Goal: Share content: Share content

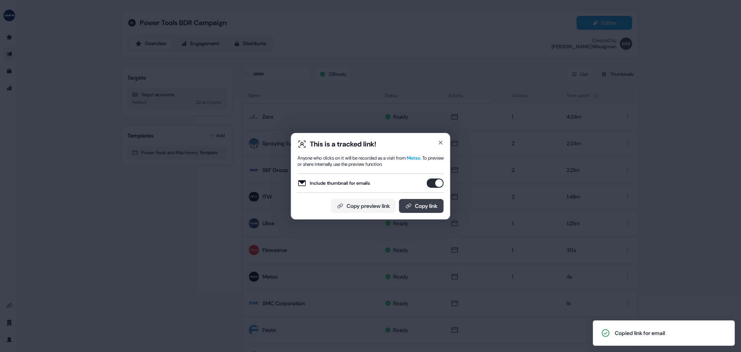
scroll to position [155, 0]
click at [432, 200] on button "Copy link" at bounding box center [421, 206] width 45 height 14
click at [419, 209] on button "Copy link" at bounding box center [421, 206] width 45 height 14
click at [430, 201] on button "Copy link" at bounding box center [421, 206] width 45 height 14
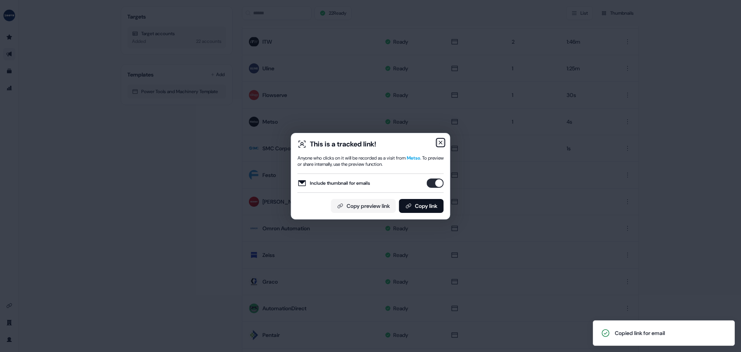
click at [443, 141] on icon "button" at bounding box center [441, 142] width 6 height 6
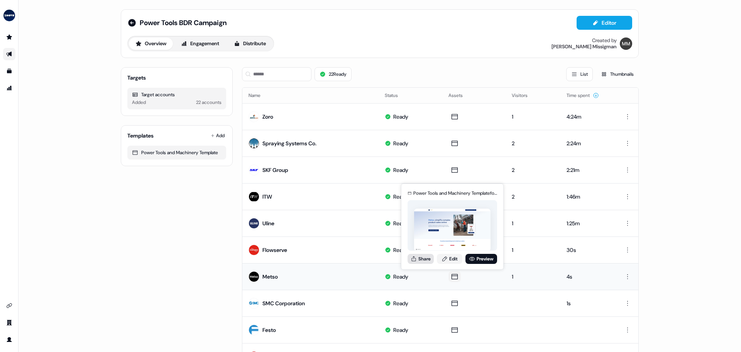
click at [428, 257] on button "Share" at bounding box center [421, 259] width 26 height 10
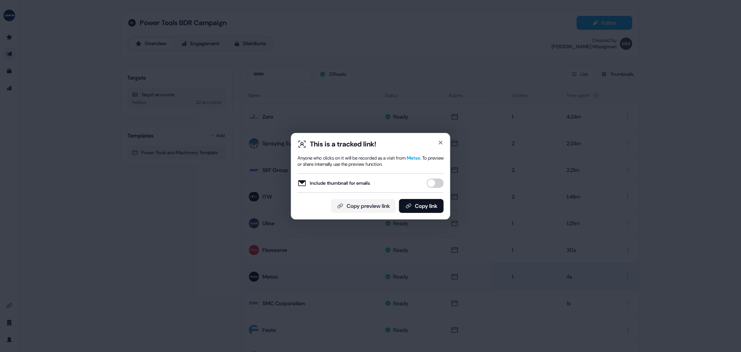
click at [434, 185] on button "Include thumbnail for emails" at bounding box center [435, 182] width 17 height 9
click at [424, 203] on button "Copy link" at bounding box center [421, 206] width 45 height 14
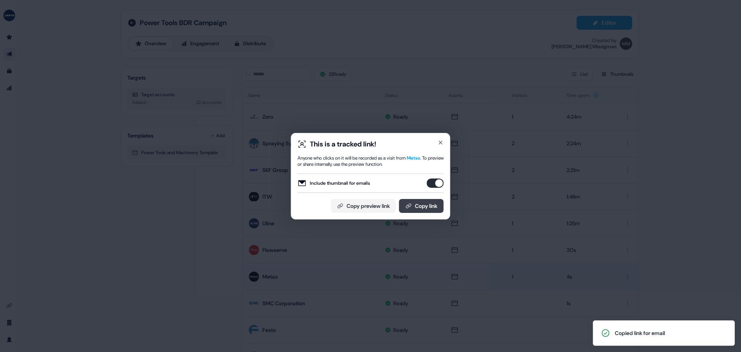
click at [404, 202] on button "Copy link" at bounding box center [421, 206] width 45 height 14
click at [411, 205] on button "Copy link" at bounding box center [421, 206] width 45 height 14
click at [417, 208] on button "Copy link" at bounding box center [421, 206] width 45 height 14
click at [431, 204] on button "Copy link" at bounding box center [421, 206] width 45 height 14
click at [414, 207] on button "Copy link" at bounding box center [421, 206] width 45 height 14
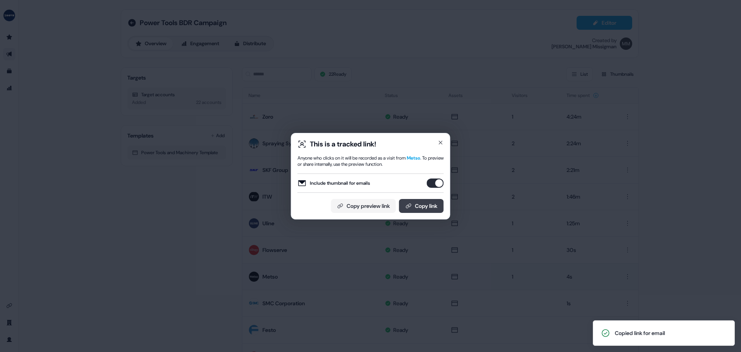
click at [409, 200] on button "Copy link" at bounding box center [421, 206] width 45 height 14
click at [444, 141] on div "This is a tracked link! Anyone who clicks on it will be recorded as a visit fro…" at bounding box center [370, 176] width 159 height 86
click at [443, 141] on icon "button" at bounding box center [441, 142] width 6 height 6
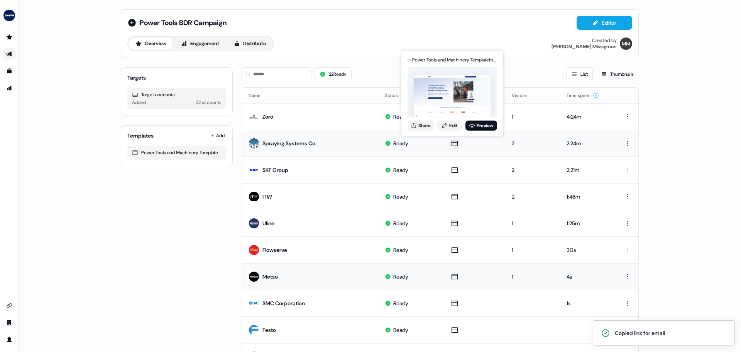
click at [450, 144] on icon at bounding box center [454, 143] width 9 height 8
click at [424, 123] on button "Share" at bounding box center [421, 125] width 26 height 10
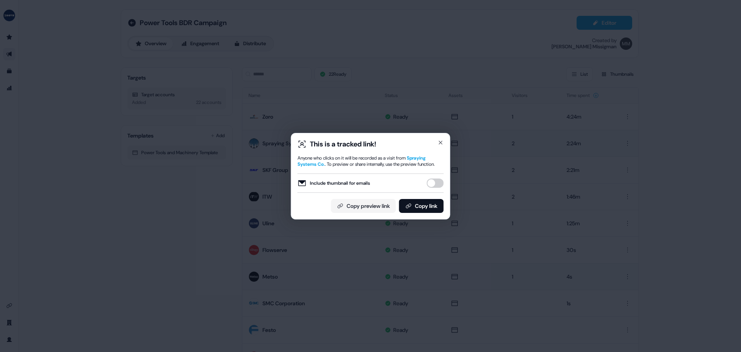
click at [433, 183] on button "Include thumbnail for emails" at bounding box center [435, 182] width 17 height 9
click at [430, 208] on button "Copy link" at bounding box center [421, 206] width 45 height 14
